Goal: Check status: Check status

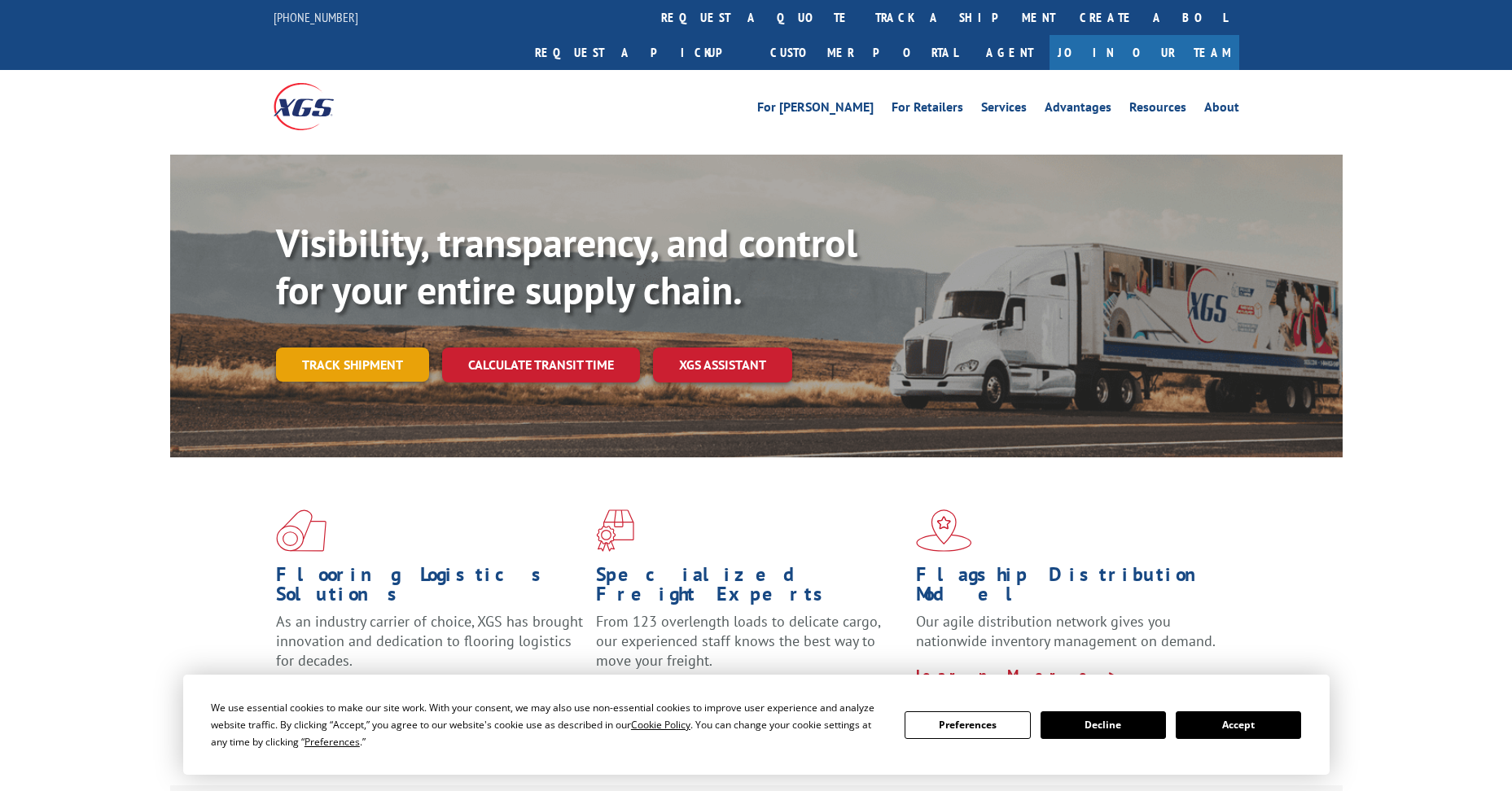
click at [388, 347] on link "Track shipment" at bounding box center [352, 364] width 153 height 34
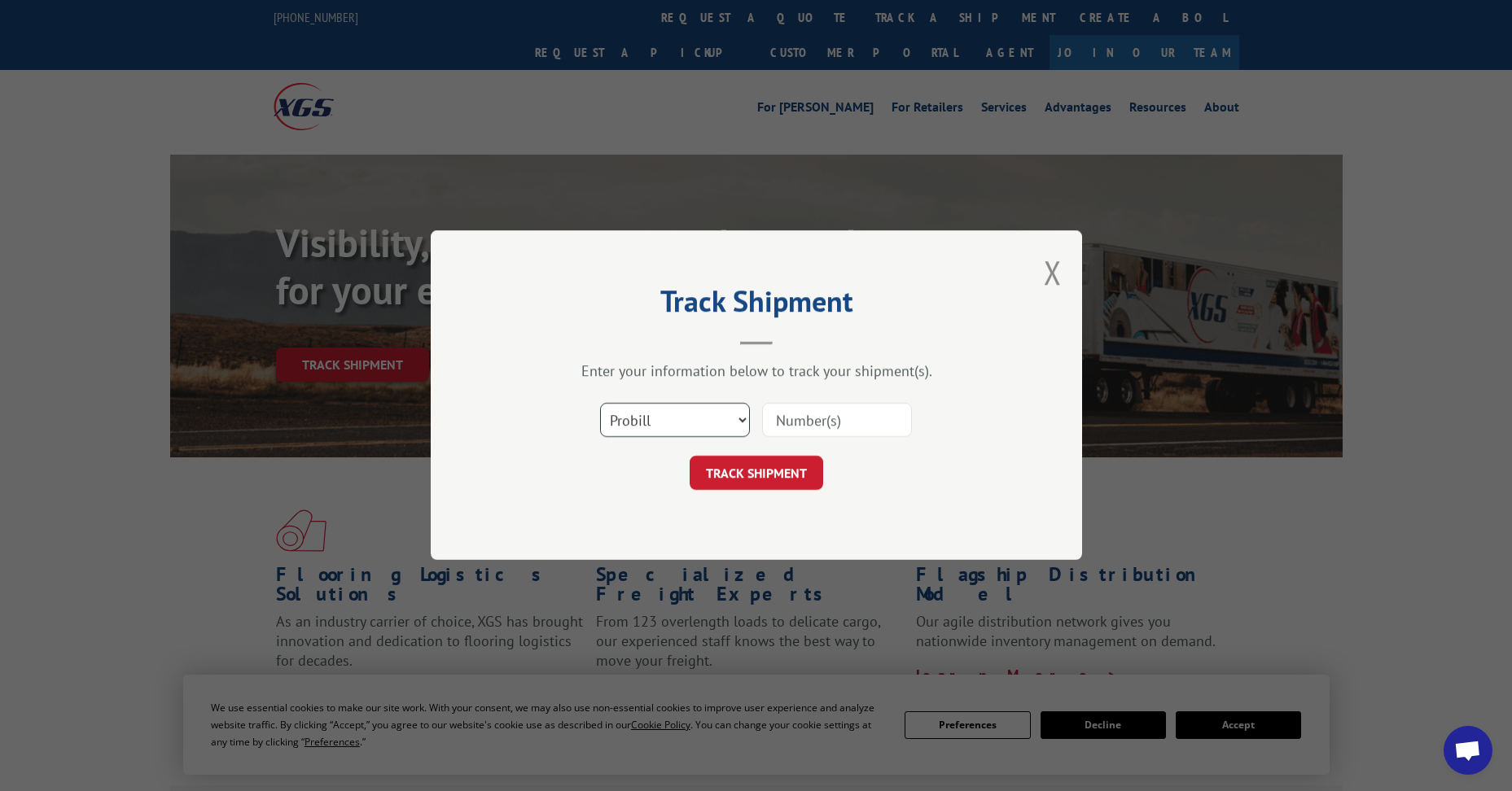
click at [695, 429] on select "Select category... Probill BOL PO" at bounding box center [675, 420] width 150 height 34
select select "po"
click at [600, 403] on select "Select category... Probill BOL PO" at bounding box center [675, 420] width 150 height 34
click at [781, 419] on input at bounding box center [837, 420] width 150 height 34
paste input "48536569"
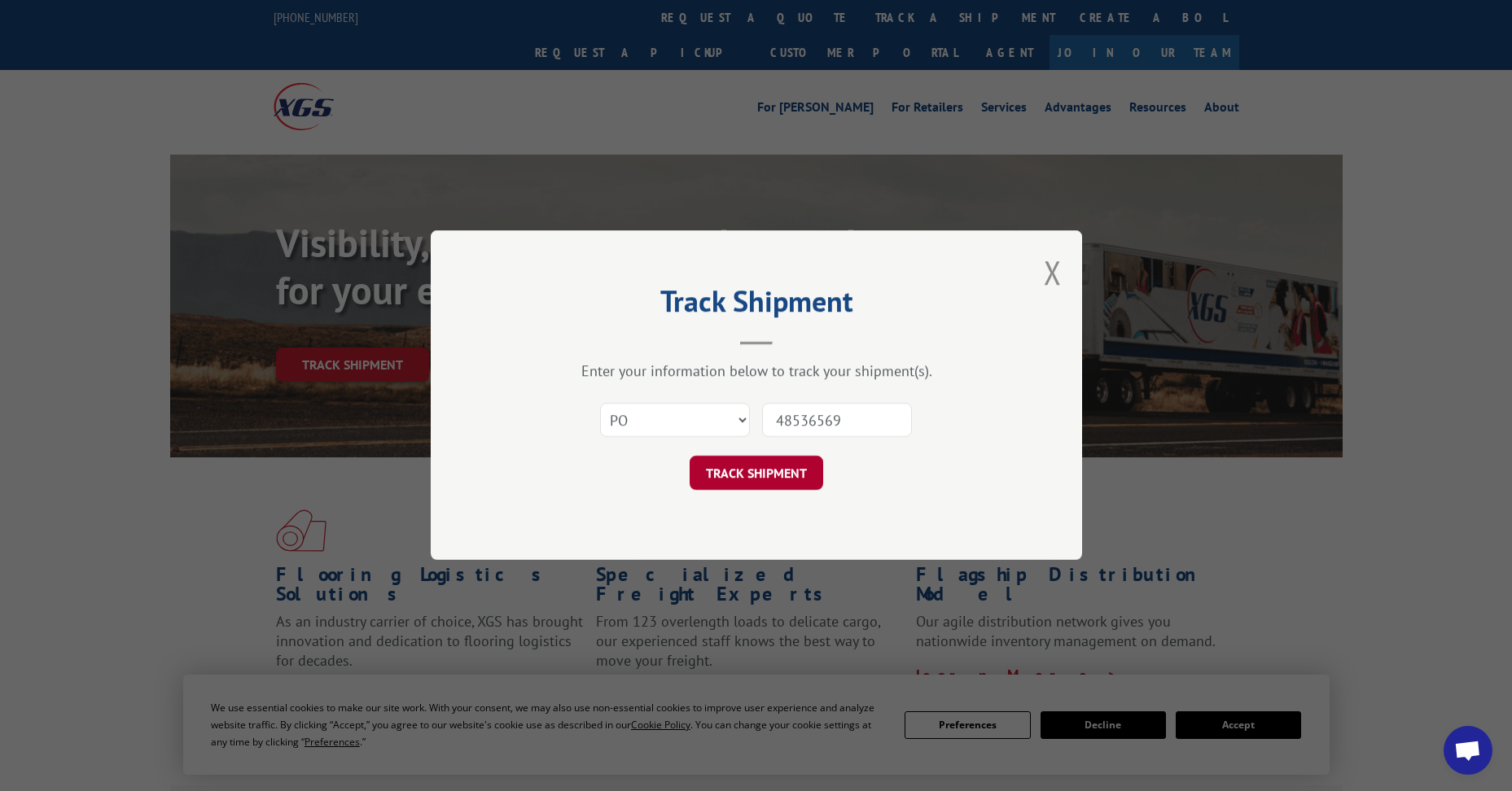
type input "48536569"
click at [724, 467] on button "TRACK SHIPMENT" at bounding box center [756, 473] width 133 height 34
